Goal: Task Accomplishment & Management: Manage account settings

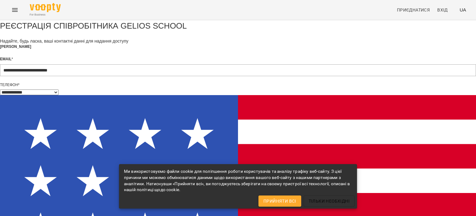
scroll to position [14, 0]
click at [295, 199] on span "Прийняти всі" at bounding box center [280, 200] width 33 height 7
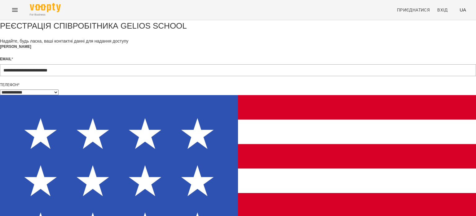
click at [59, 95] on select "**********" at bounding box center [29, 92] width 59 height 6
select select "**"
click at [59, 95] on select "**********" at bounding box center [29, 92] width 59 height 6
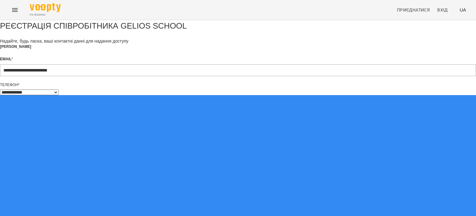
type input "*"
type input "**********"
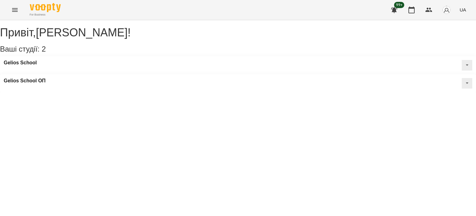
click at [462, 70] on button at bounding box center [467, 65] width 11 height 11
click at [85, 92] on div "Привіт , Олександра Ханенко ! Ваші студії: 2 Gelios School Публічна інформація …" at bounding box center [238, 56] width 476 height 72
click at [16, 9] on icon "Menu" at bounding box center [14, 9] width 7 height 7
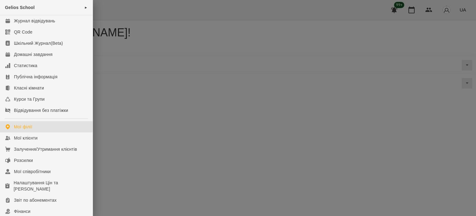
click at [128, 122] on div at bounding box center [238, 108] width 476 height 216
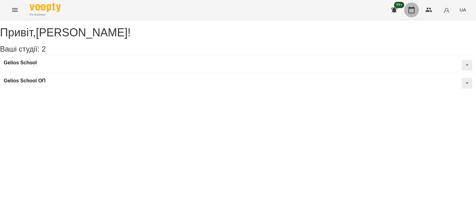
click at [415, 13] on button "button" at bounding box center [411, 9] width 15 height 15
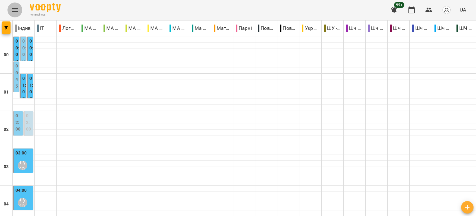
click at [11, 7] on icon "Menu" at bounding box center [14, 9] width 7 height 7
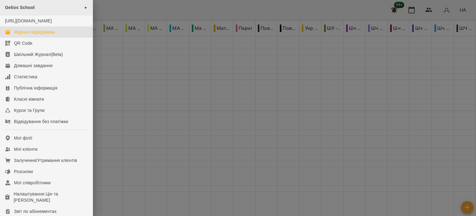
click at [39, 9] on div "Gelios School ►" at bounding box center [46, 7] width 93 height 15
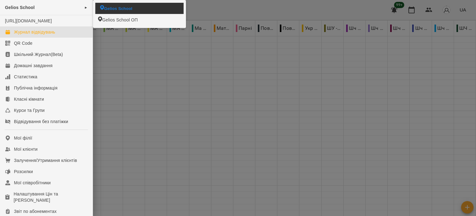
click at [122, 6] on span "Gelios School" at bounding box center [118, 8] width 28 height 6
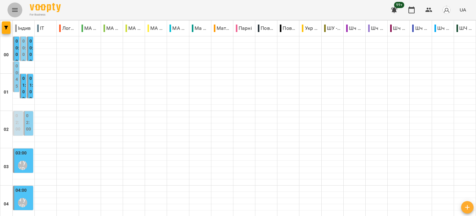
click at [16, 7] on icon "Menu" at bounding box center [14, 9] width 7 height 7
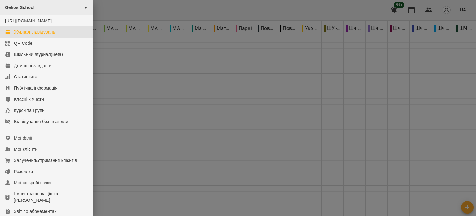
click at [84, 6] on span "►" at bounding box center [85, 7] width 3 height 5
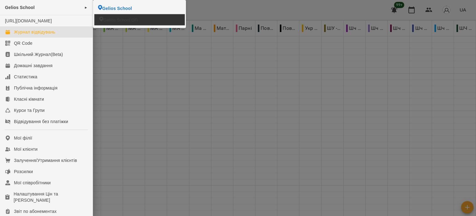
click at [104, 17] on span "Gelios School ОП" at bounding box center [120, 20] width 34 height 6
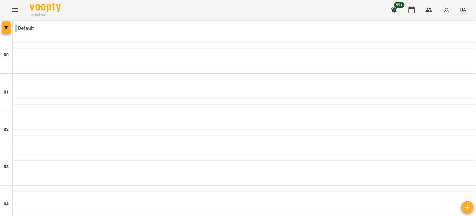
click at [452, 13] on button "button" at bounding box center [447, 10] width 16 height 16
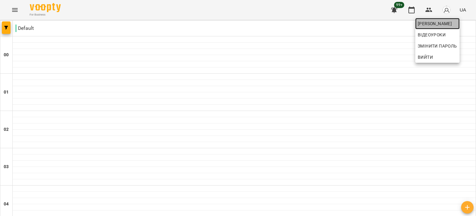
click at [447, 22] on span "[PERSON_NAME]" at bounding box center [437, 23] width 39 height 7
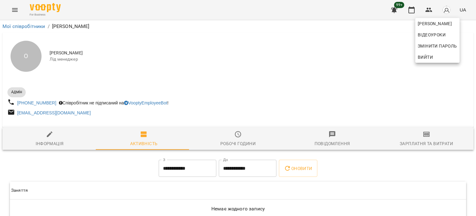
click at [28, 56] on div at bounding box center [238, 108] width 476 height 216
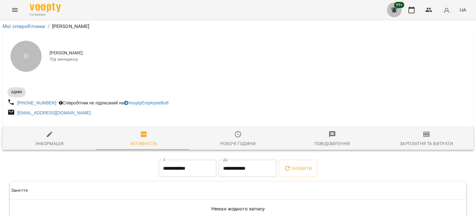
click at [395, 10] on icon "button" at bounding box center [394, 10] width 6 height 6
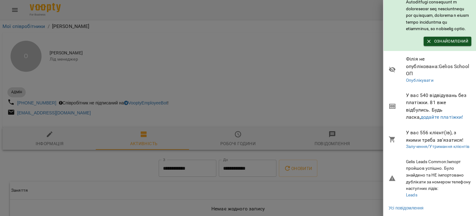
scroll to position [200, 0]
click at [357, 68] on div at bounding box center [238, 108] width 476 height 216
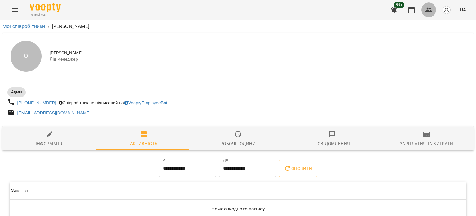
click at [432, 9] on icon "button" at bounding box center [428, 9] width 7 height 7
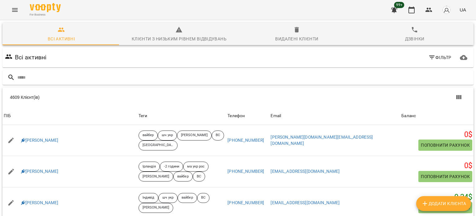
click at [429, 57] on icon "button" at bounding box center [432, 58] width 6 height 4
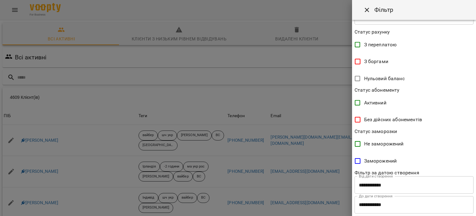
scroll to position [130, 0]
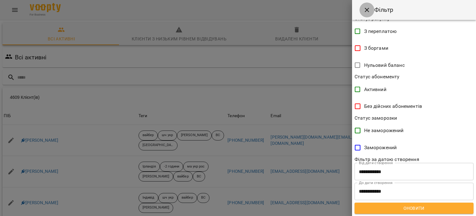
click at [367, 7] on icon "Close" at bounding box center [366, 9] width 7 height 7
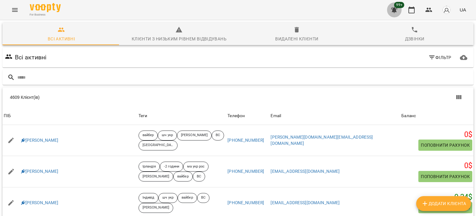
click at [393, 8] on icon "button" at bounding box center [394, 10] width 6 height 6
